Goal: Information Seeking & Learning: Find specific fact

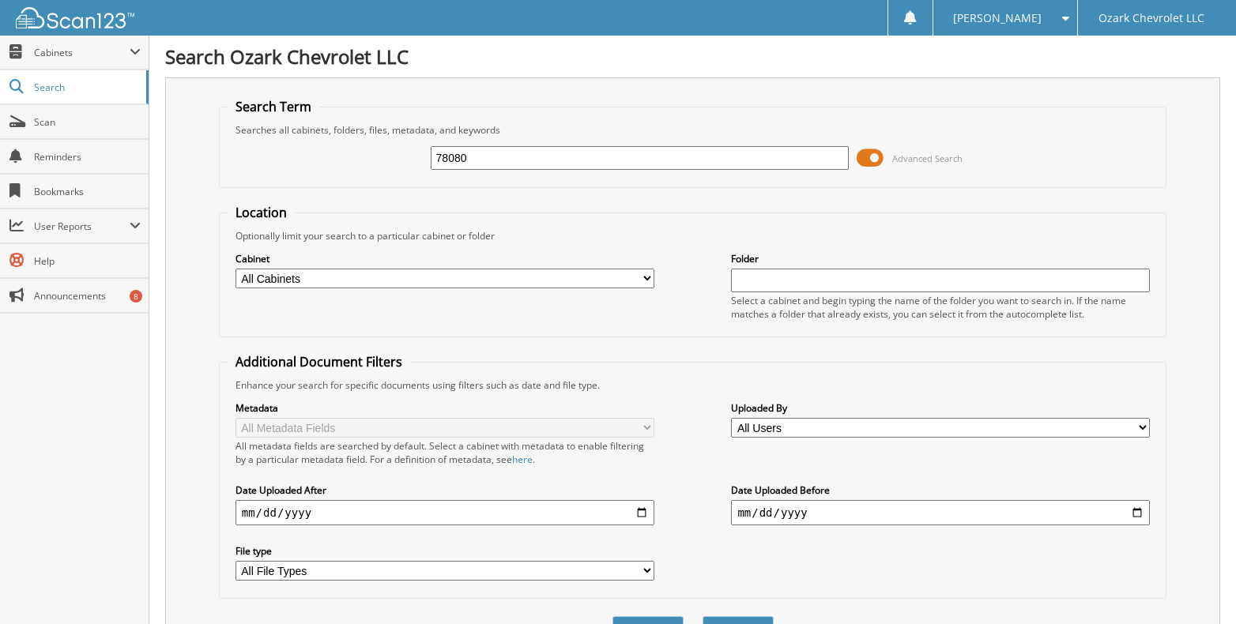
type input "78080"
click at [702, 616] on button "Search" at bounding box center [737, 630] width 71 height 29
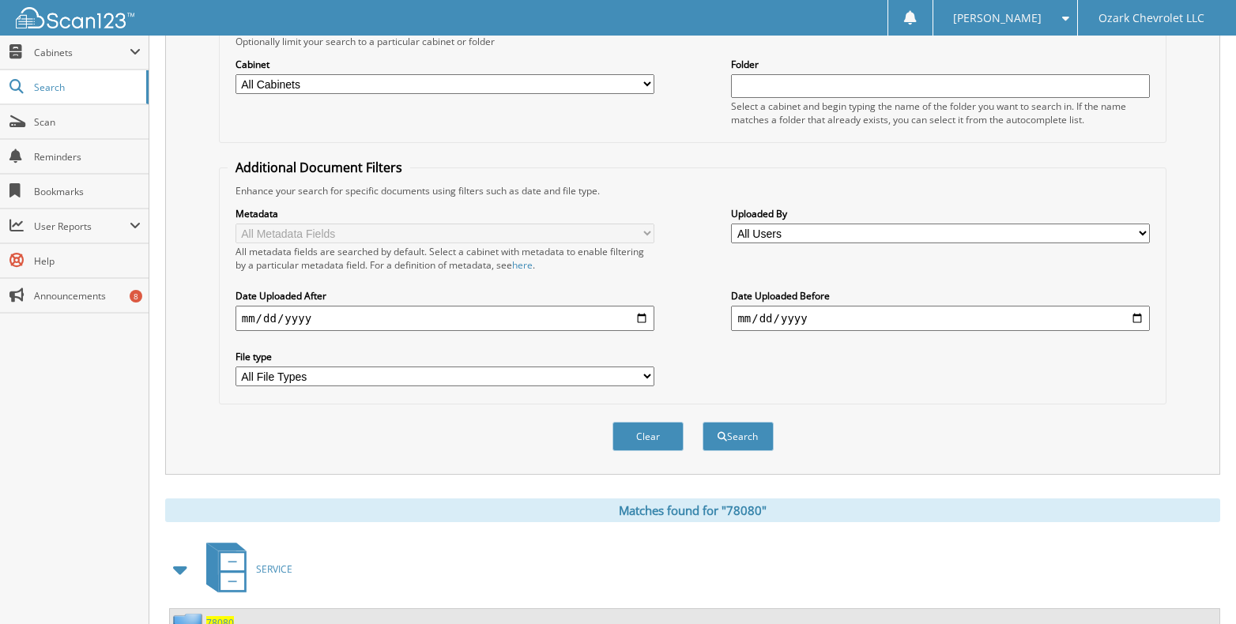
scroll to position [237, 0]
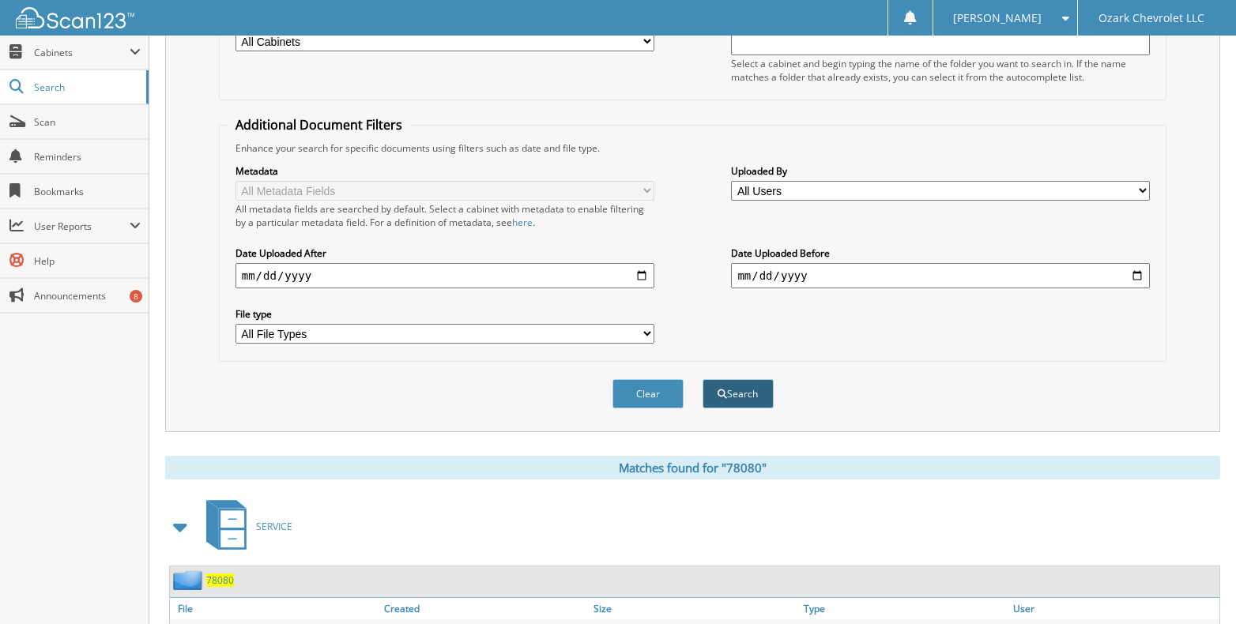
click at [743, 397] on button "Search" at bounding box center [737, 393] width 71 height 29
